Goal: Information Seeking & Learning: Learn about a topic

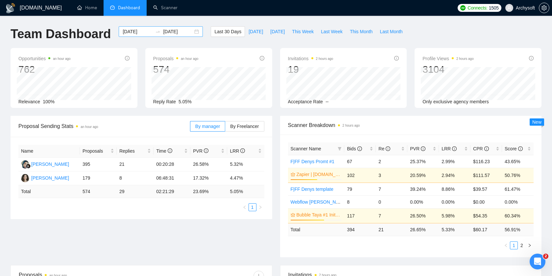
click at [190, 35] on div "[DATE] [DATE]" at bounding box center [161, 31] width 84 height 11
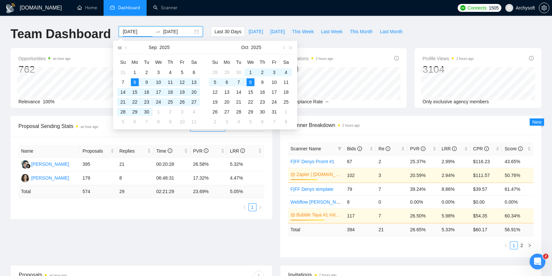
click at [121, 49] on button "button" at bounding box center [119, 47] width 7 height 13
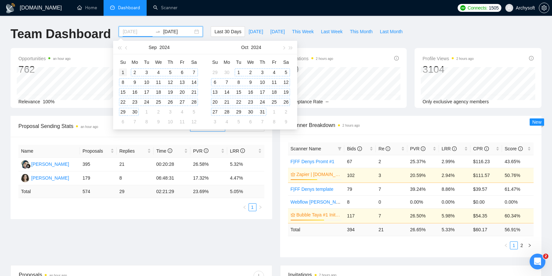
type input "[DATE]"
click at [126, 72] on div "1" at bounding box center [123, 72] width 8 height 8
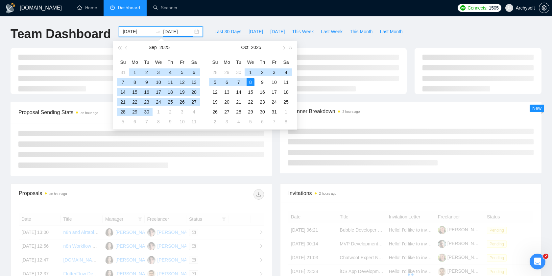
type input "[DATE]"
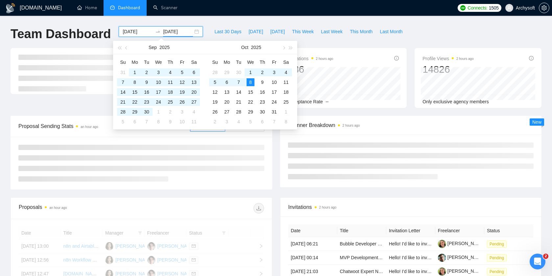
scroll to position [2, 0]
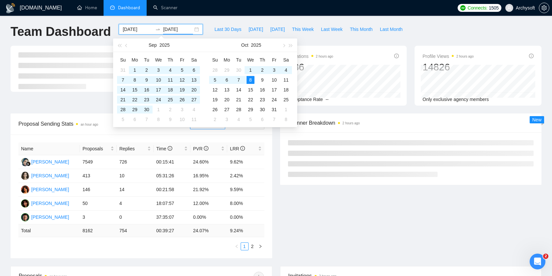
click at [242, 20] on div "[DOMAIN_NAME] Home Dashboard Scanner Connects: 1505 Archysoft Team Dashboard [D…" at bounding box center [276, 262] width 552 height 528
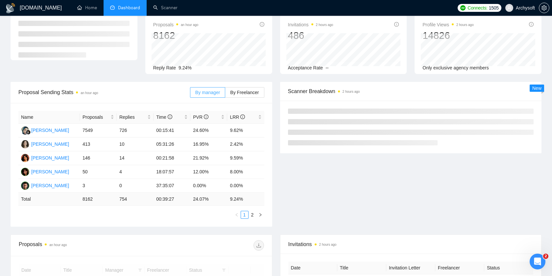
scroll to position [36, 0]
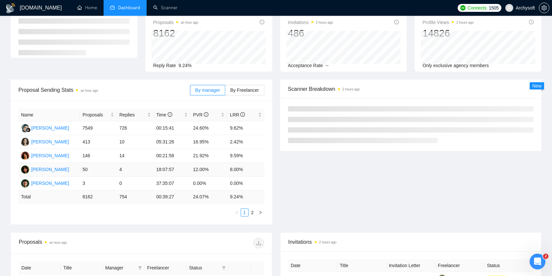
click at [102, 172] on td "50" at bounding box center [98, 170] width 37 height 14
click at [58, 170] on div "[PERSON_NAME]" at bounding box center [50, 169] width 38 height 7
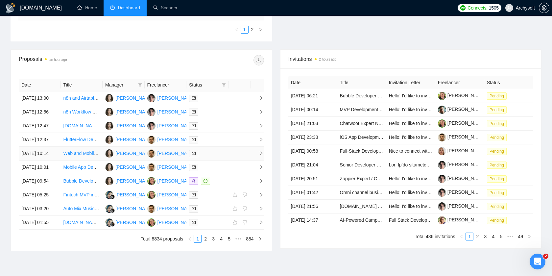
scroll to position [314, 0]
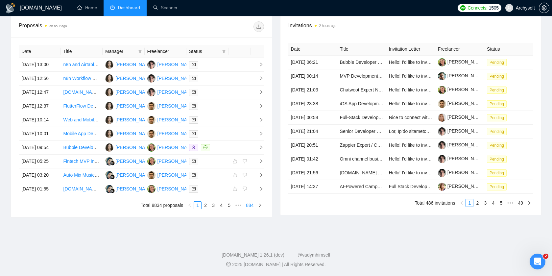
click at [247, 206] on link "884" at bounding box center [249, 204] width 11 height 7
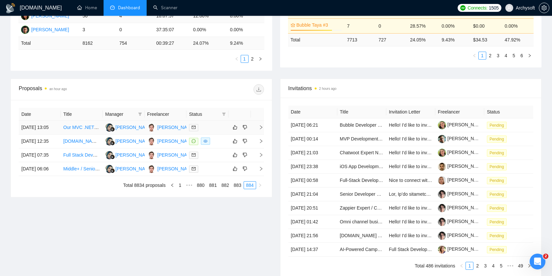
scroll to position [191, 0]
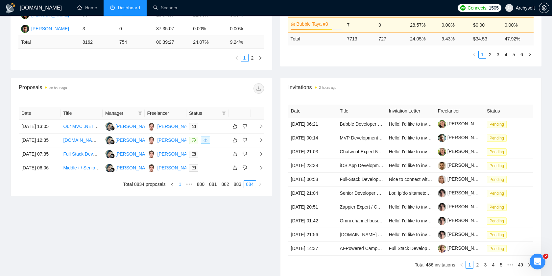
click at [176, 188] on link "1" at bounding box center [179, 183] width 7 height 7
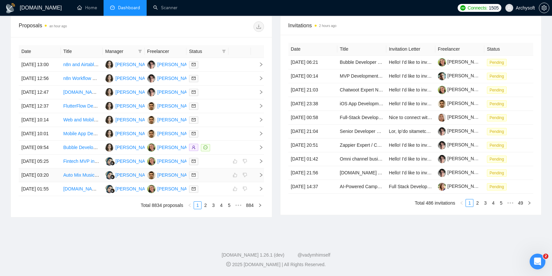
scroll to position [281, 0]
click at [221, 209] on link "4" at bounding box center [220, 204] width 7 height 7
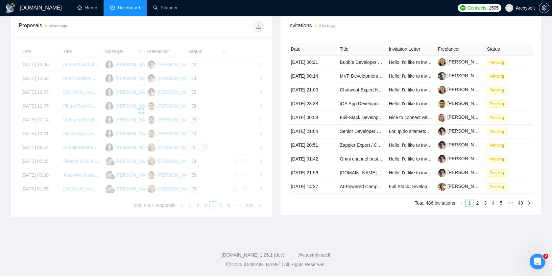
scroll to position [303, 0]
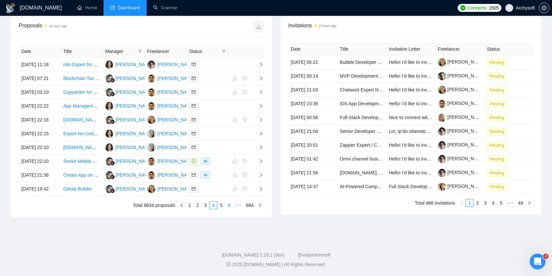
click at [229, 209] on link "6" at bounding box center [228, 204] width 7 height 7
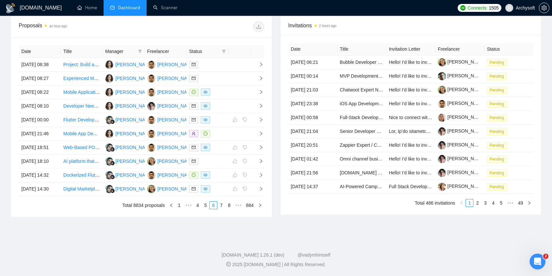
click at [228, 209] on link "8" at bounding box center [228, 204] width 7 height 7
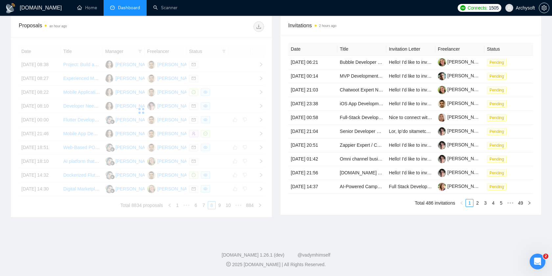
click at [228, 209] on div "Date Title Manager Freelancer Status [DATE] 08:38 Project: Build a Premium Gami…" at bounding box center [141, 127] width 245 height 164
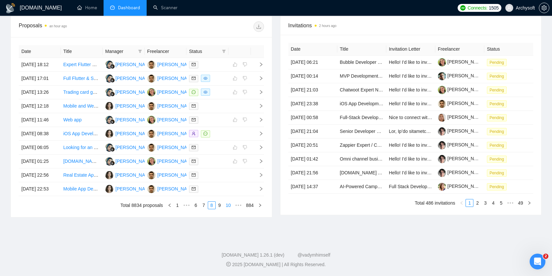
click at [228, 209] on link "10" at bounding box center [228, 204] width 9 height 7
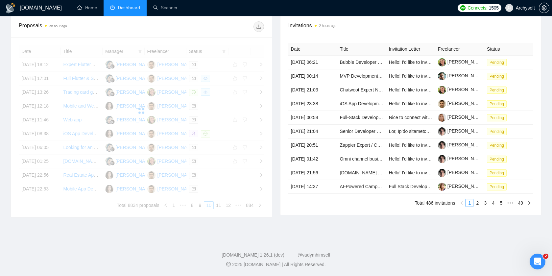
scroll to position [307, 0]
click at [227, 209] on div "Date Title Manager Freelancer Status [DATE] 18:12 Expert Flutter Developer for …" at bounding box center [141, 127] width 245 height 164
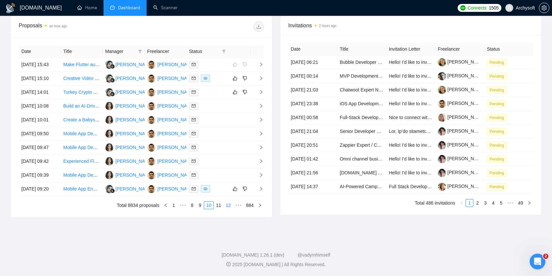
click at [227, 209] on link "12" at bounding box center [228, 204] width 9 height 7
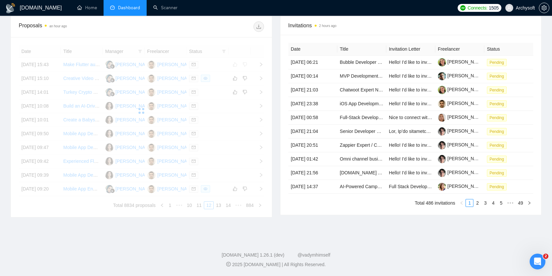
click at [229, 209] on div "Date Title Manager Freelancer Status [DATE] 15:43 Make Flutter audio apps self-…" at bounding box center [141, 127] width 245 height 164
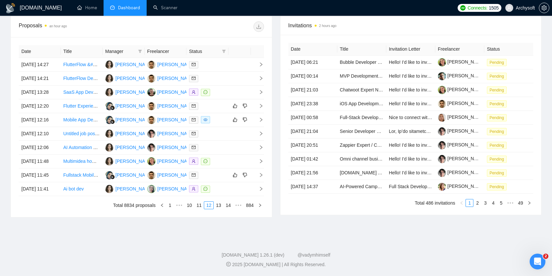
click at [229, 209] on link "14" at bounding box center [228, 204] width 9 height 7
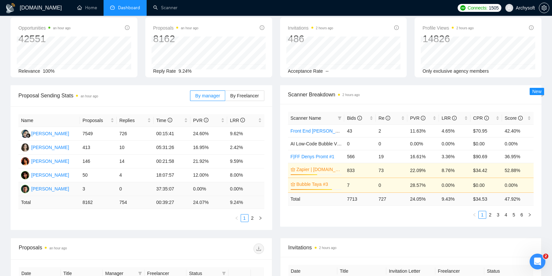
scroll to position [0, 0]
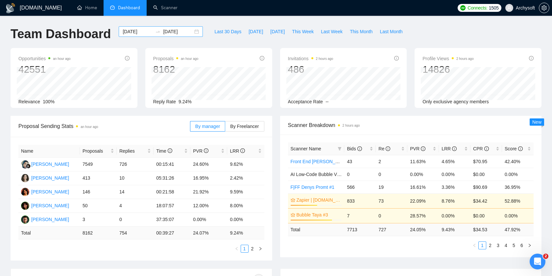
click at [192, 32] on div "[DATE] [DATE]" at bounding box center [161, 31] width 84 height 11
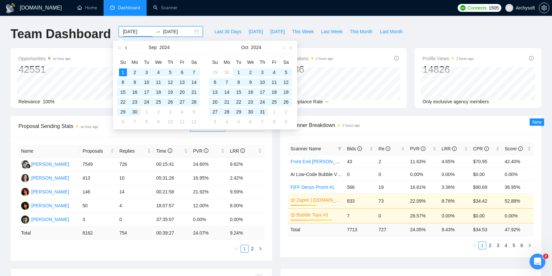
click at [127, 46] on button "button" at bounding box center [126, 47] width 7 height 13
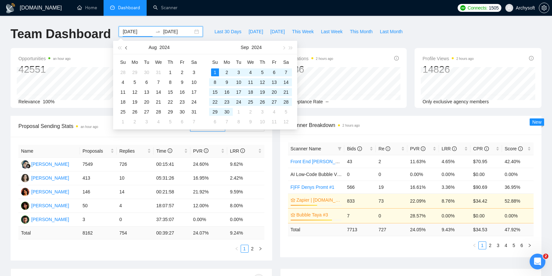
click at [127, 46] on button "button" at bounding box center [126, 47] width 7 height 13
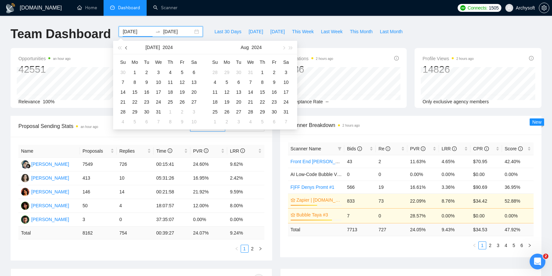
click at [127, 46] on button "button" at bounding box center [126, 47] width 7 height 13
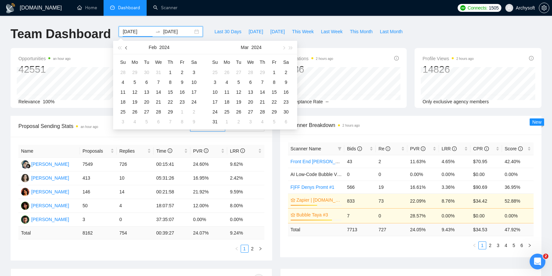
click at [127, 46] on button "button" at bounding box center [126, 47] width 7 height 13
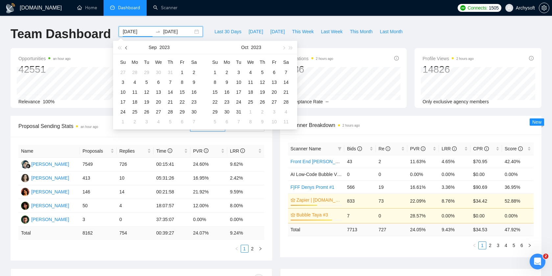
click at [127, 46] on button "button" at bounding box center [126, 47] width 7 height 13
click at [119, 46] on span "button" at bounding box center [119, 47] width 3 height 3
click at [284, 47] on span "button" at bounding box center [283, 47] width 3 height 3
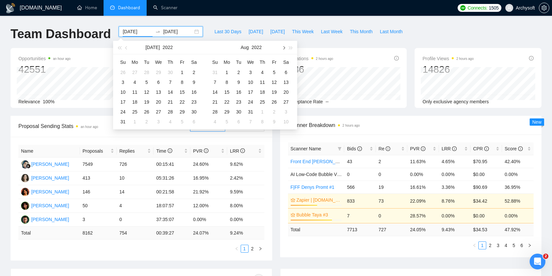
click at [284, 47] on span "button" at bounding box center [283, 47] width 3 height 3
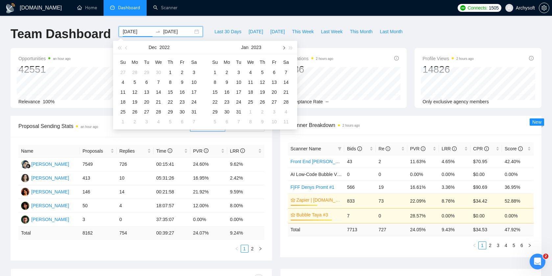
click at [284, 47] on span "button" at bounding box center [283, 47] width 3 height 3
type input "[DATE]"
click at [126, 70] on div "1" at bounding box center [123, 72] width 8 height 8
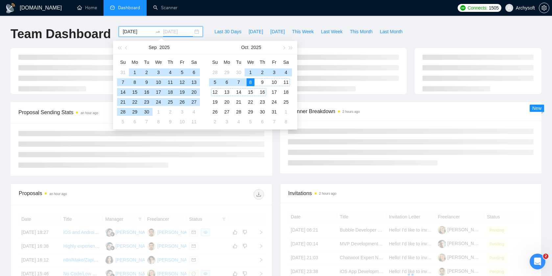
type input "[DATE]"
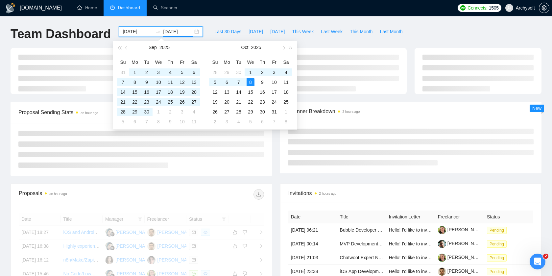
click at [205, 23] on div "[DOMAIN_NAME] Home Dashboard Scanner Connects: 1505 Archysoft Team Dashboard [D…" at bounding box center [276, 221] width 552 height 443
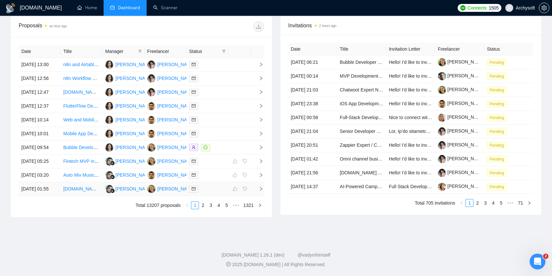
scroll to position [314, 0]
click at [225, 204] on link "5" at bounding box center [226, 204] width 7 height 7
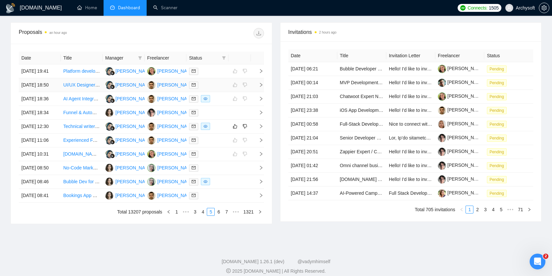
scroll to position [246, 0]
click at [118, 58] on span "Manager" at bounding box center [120, 57] width 30 height 7
click at [139, 57] on icon "filter" at bounding box center [140, 58] width 4 height 4
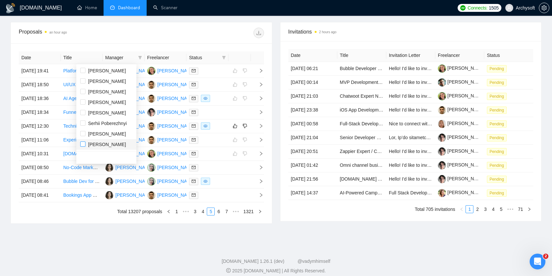
click at [83, 143] on input "checkbox" at bounding box center [82, 143] width 5 height 5
checkbox input "true"
click at [274, 65] on div "Proposals an hour ago Date Title Manager Freelancer Status [DATE] 19:41 Platfor…" at bounding box center [141, 122] width 269 height 201
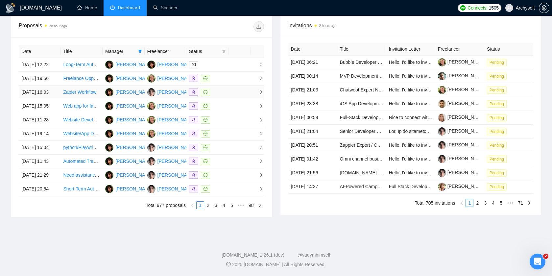
scroll to position [280, 0]
click at [230, 72] on td at bounding box center [239, 79] width 22 height 14
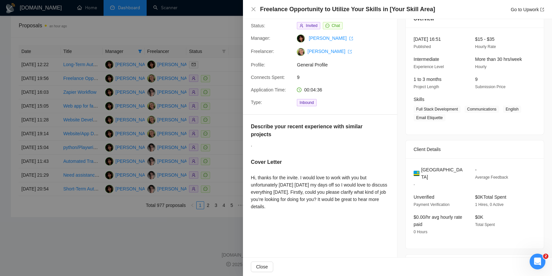
scroll to position [35, 0]
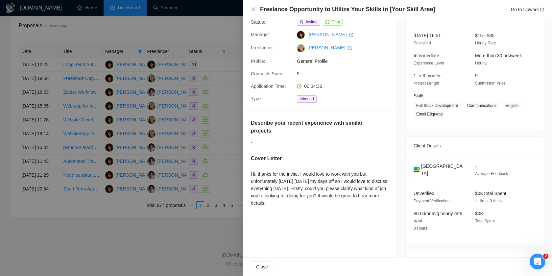
click at [217, 96] on div at bounding box center [276, 138] width 552 height 276
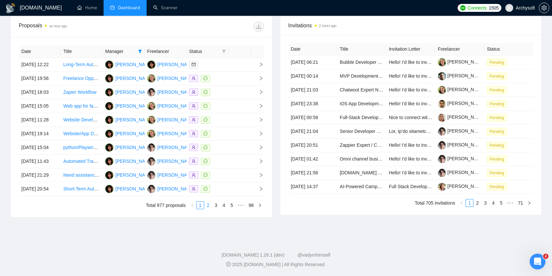
click at [210, 209] on link "2" at bounding box center [207, 204] width 7 height 7
click at [217, 209] on link "3" at bounding box center [215, 204] width 7 height 7
click at [230, 209] on link "5" at bounding box center [231, 204] width 7 height 7
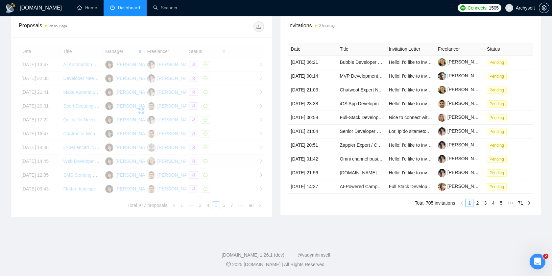
scroll to position [264, 0]
click at [224, 45] on div at bounding box center [141, 110] width 245 height 131
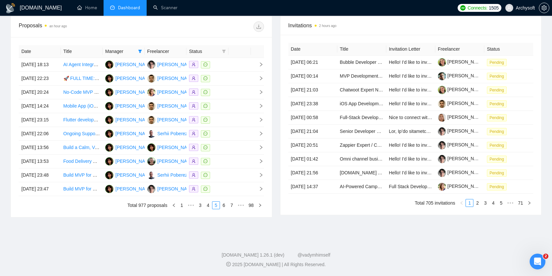
click at [216, 48] on span "Status" at bounding box center [204, 51] width 30 height 7
click at [224, 50] on icon "filter" at bounding box center [224, 51] width 4 height 3
click at [277, 105] on div "Invitations 2 hours ago Date Title Invitation Letter Freelancer Status [DATE] 0…" at bounding box center [410, 116] width 269 height 201
click at [230, 209] on link "7" at bounding box center [231, 204] width 7 height 7
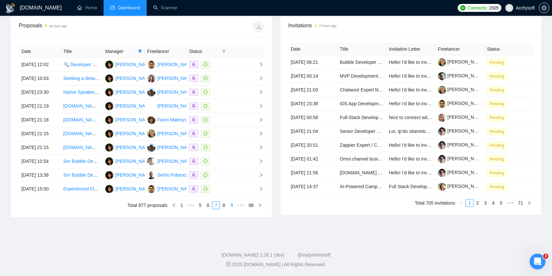
scroll to position [271, 0]
click at [231, 209] on link "9" at bounding box center [231, 204] width 7 height 7
click at [231, 209] on link "11" at bounding box center [230, 204] width 9 height 7
click at [231, 209] on link "13" at bounding box center [230, 204] width 9 height 7
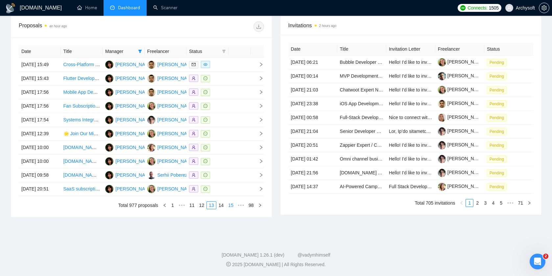
click at [231, 209] on link "15" at bounding box center [230, 204] width 9 height 7
click at [211, 209] on link "15" at bounding box center [211, 204] width 9 height 7
click at [192, 209] on link "13" at bounding box center [191, 204] width 9 height 7
click at [226, 58] on td at bounding box center [207, 65] width 42 height 14
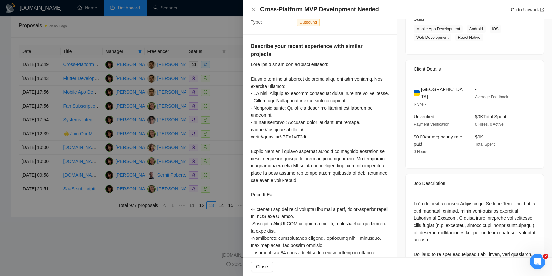
scroll to position [104, 0]
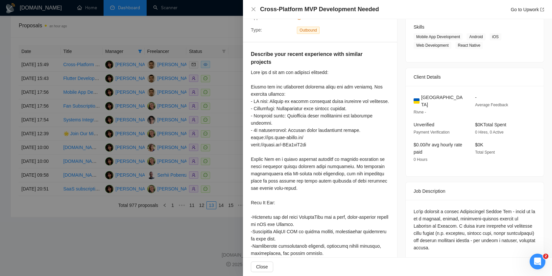
click at [219, 192] on div at bounding box center [276, 138] width 552 height 276
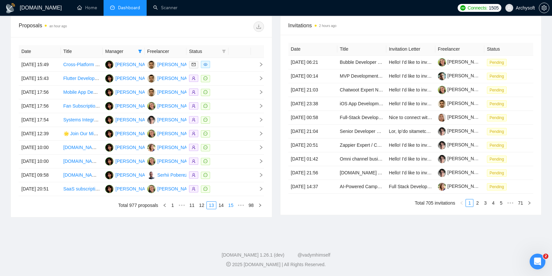
click at [230, 209] on link "15" at bounding box center [230, 204] width 9 height 7
click at [219, 209] on link "16" at bounding box center [220, 204] width 9 height 7
click at [224, 50] on icon "filter" at bounding box center [224, 51] width 4 height 3
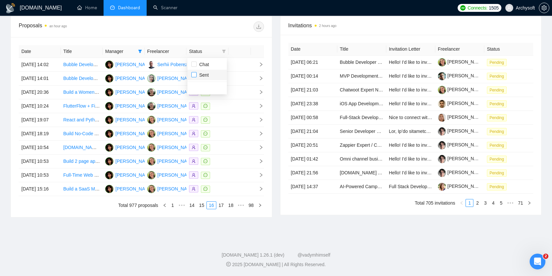
click at [194, 72] on input "checkbox" at bounding box center [193, 74] width 5 height 5
checkbox input "true"
click at [277, 70] on div "Invitations 2 hours ago Date Title Invitation Letter Freelancer Status [DATE] 0…" at bounding box center [410, 116] width 269 height 201
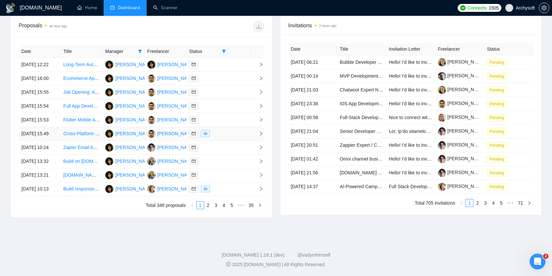
click at [224, 137] on div at bounding box center [207, 134] width 37 height 8
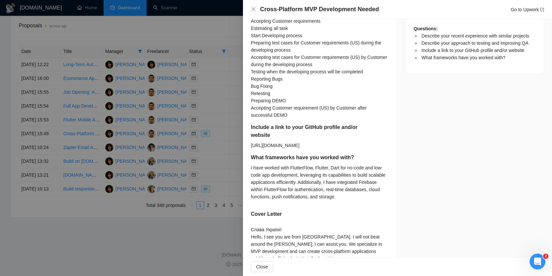
scroll to position [656, 0]
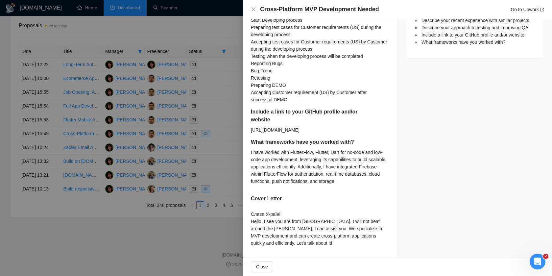
click at [218, 139] on div at bounding box center [276, 138] width 552 height 276
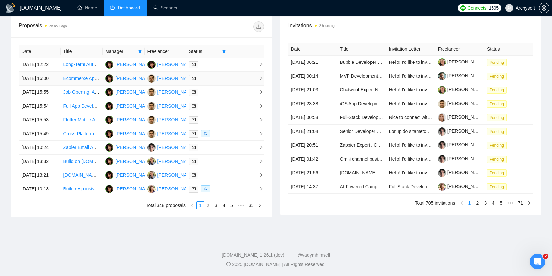
click at [227, 72] on td at bounding box center [207, 79] width 42 height 14
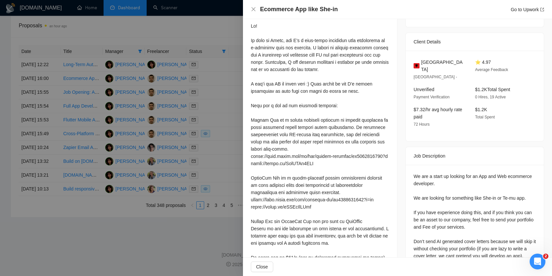
scroll to position [83, 0]
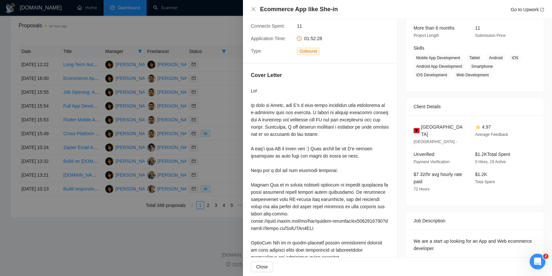
click at [219, 95] on div at bounding box center [276, 138] width 552 height 276
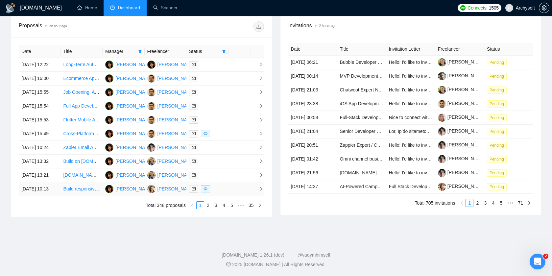
click at [221, 193] on div at bounding box center [207, 189] width 37 height 8
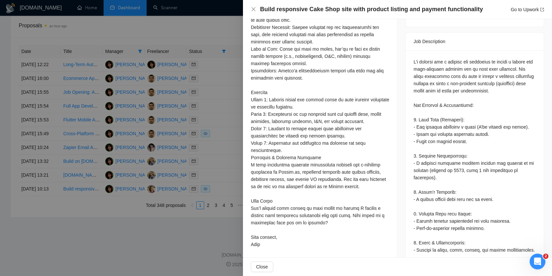
scroll to position [125, 0]
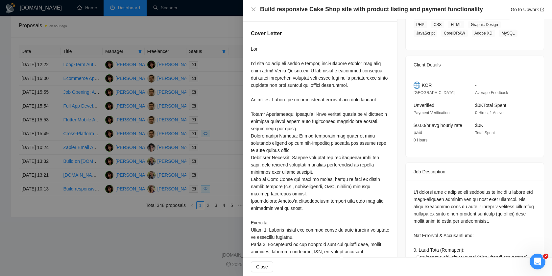
click at [225, 186] on div at bounding box center [276, 138] width 552 height 276
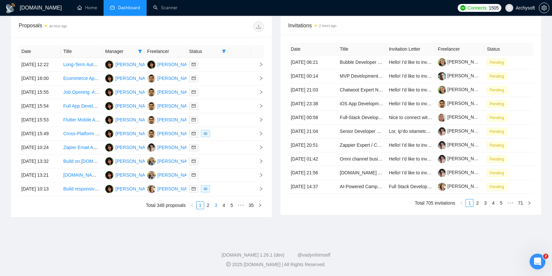
click at [214, 209] on link "3" at bounding box center [215, 204] width 7 height 7
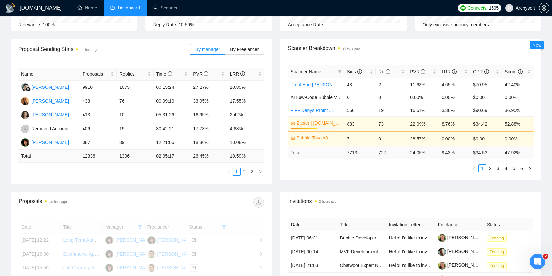
scroll to position [6, 0]
